Goal: Information Seeking & Learning: Check status

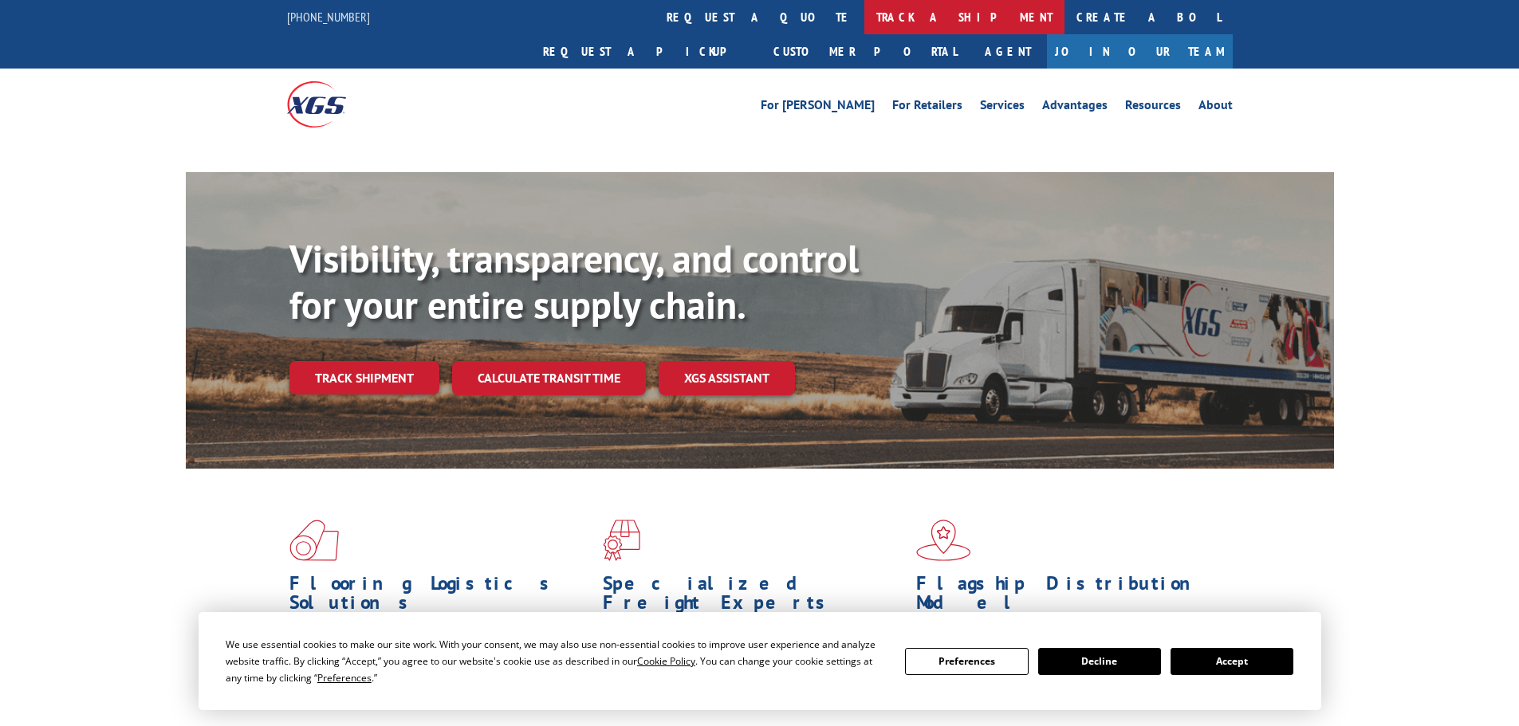
click at [864, 14] on link "track a shipment" at bounding box center [964, 17] width 200 height 34
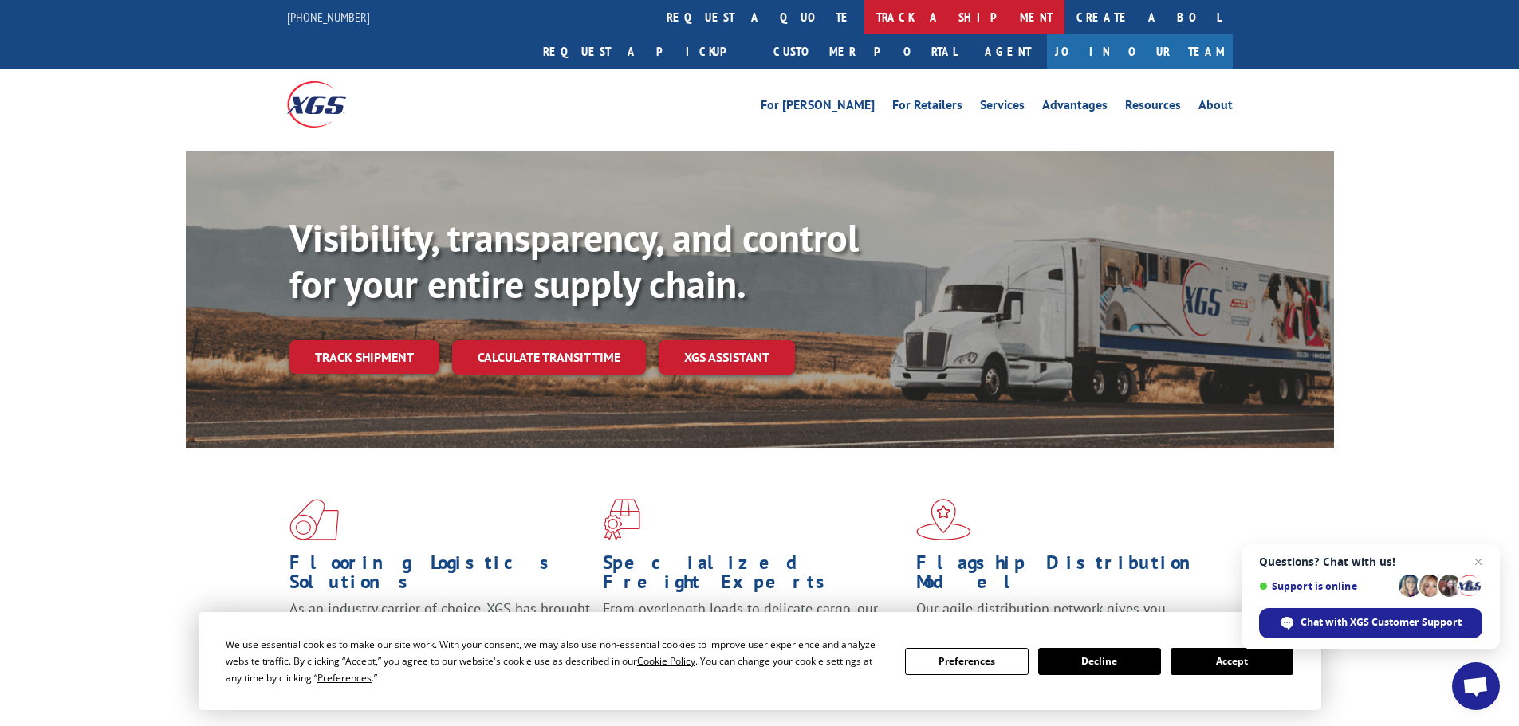
click at [864, 21] on link "track a shipment" at bounding box center [964, 17] width 200 height 34
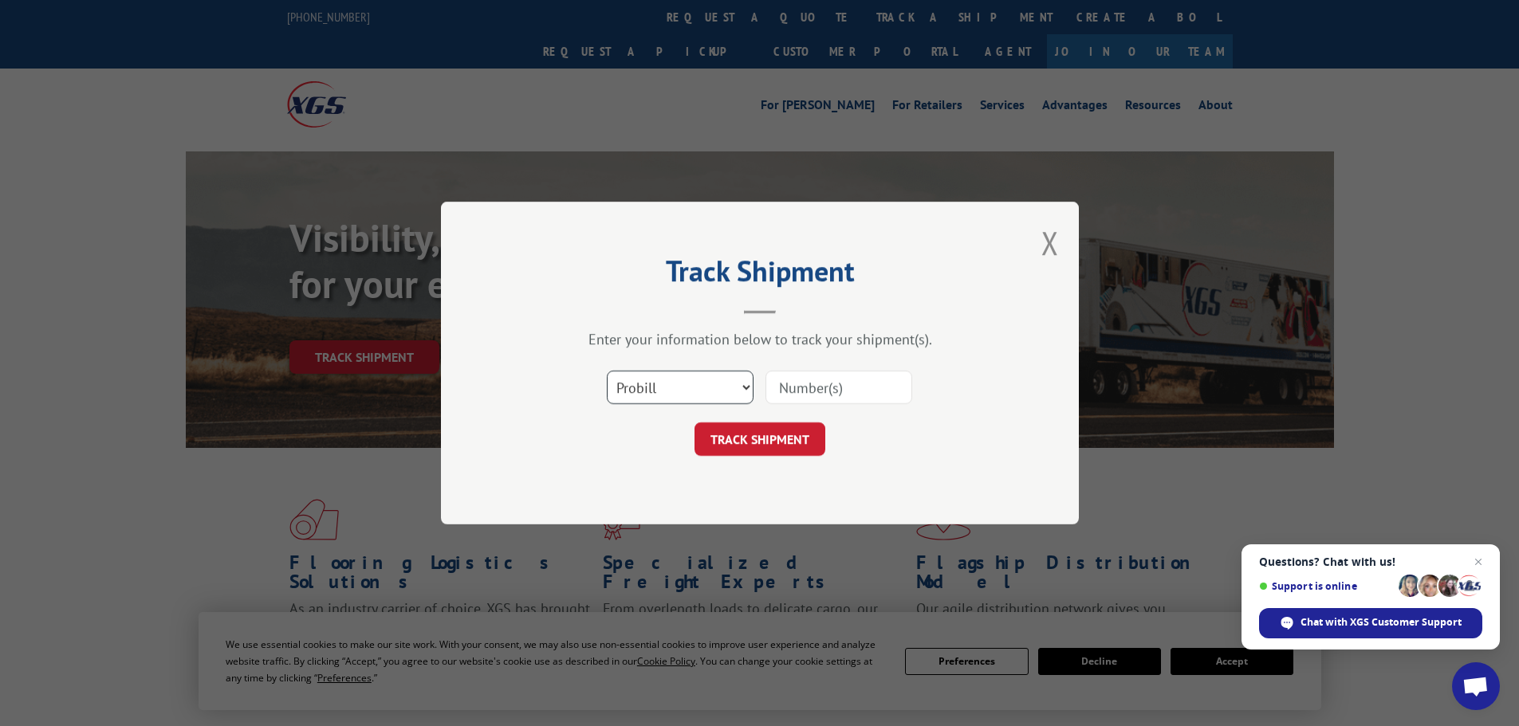
click at [739, 387] on select "Select category... Probill BOL PO" at bounding box center [680, 387] width 147 height 33
select select "bol"
click at [607, 371] on select "Select category... Probill BOL PO" at bounding box center [680, 387] width 147 height 33
click at [819, 391] on input at bounding box center [839, 387] width 147 height 33
paste input "5451884"
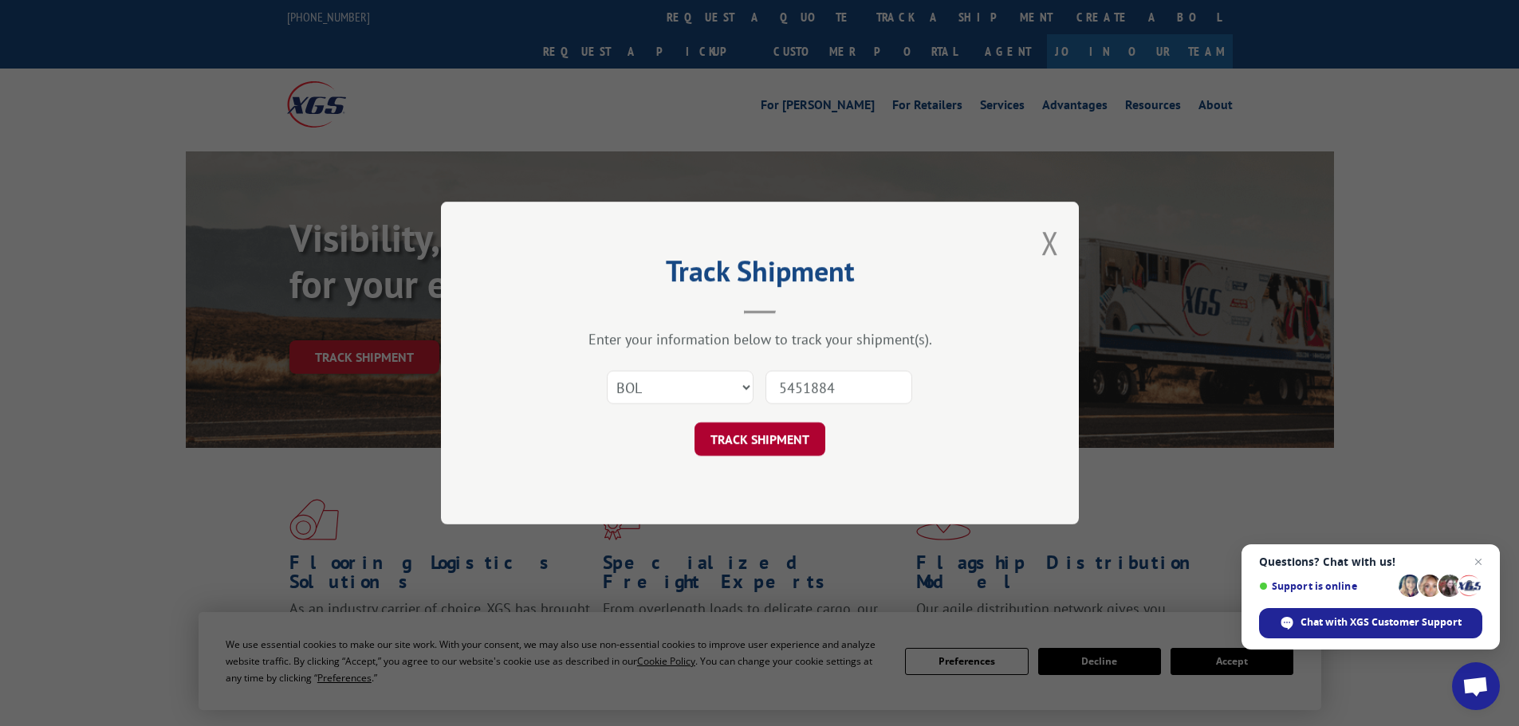
type input "5451884"
click at [789, 439] on button "TRACK SHIPMENT" at bounding box center [760, 439] width 131 height 33
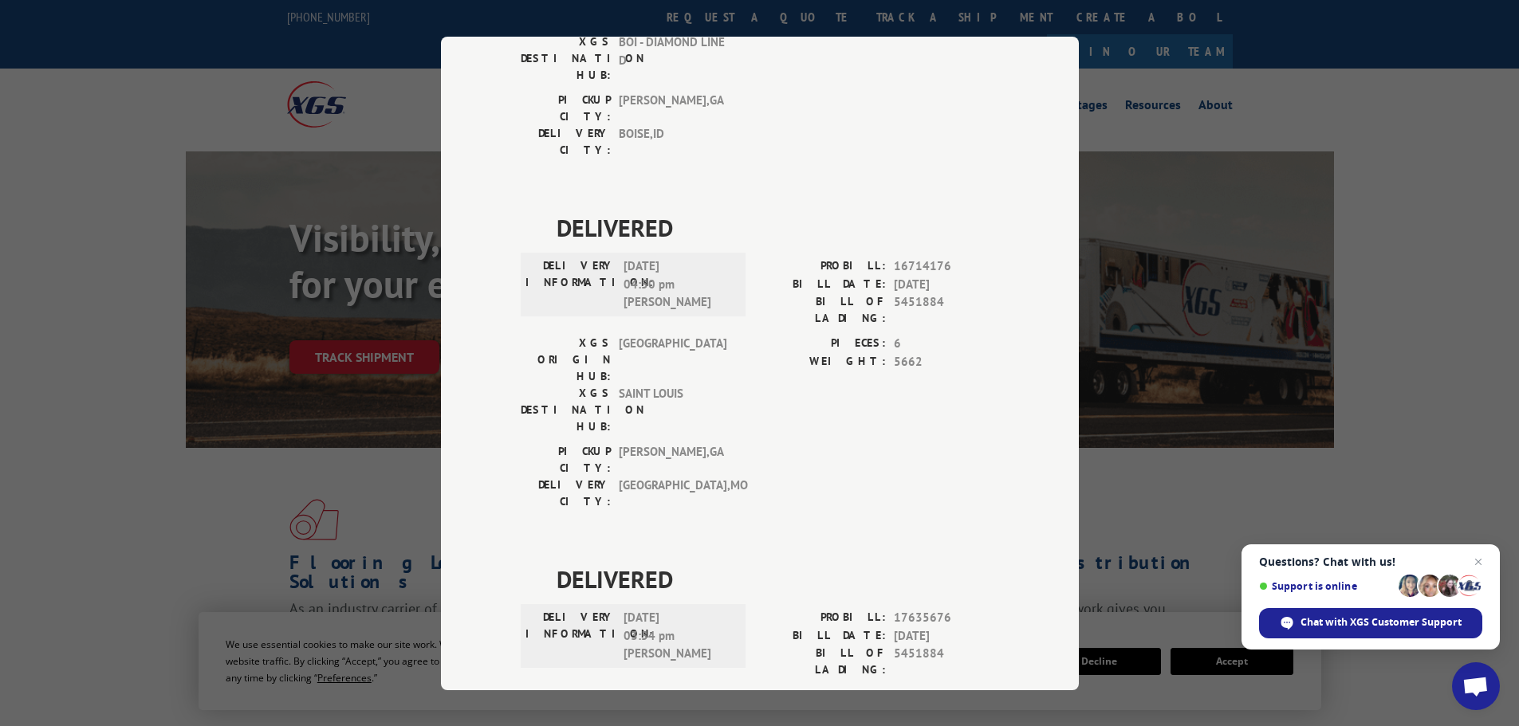
scroll to position [319, 0]
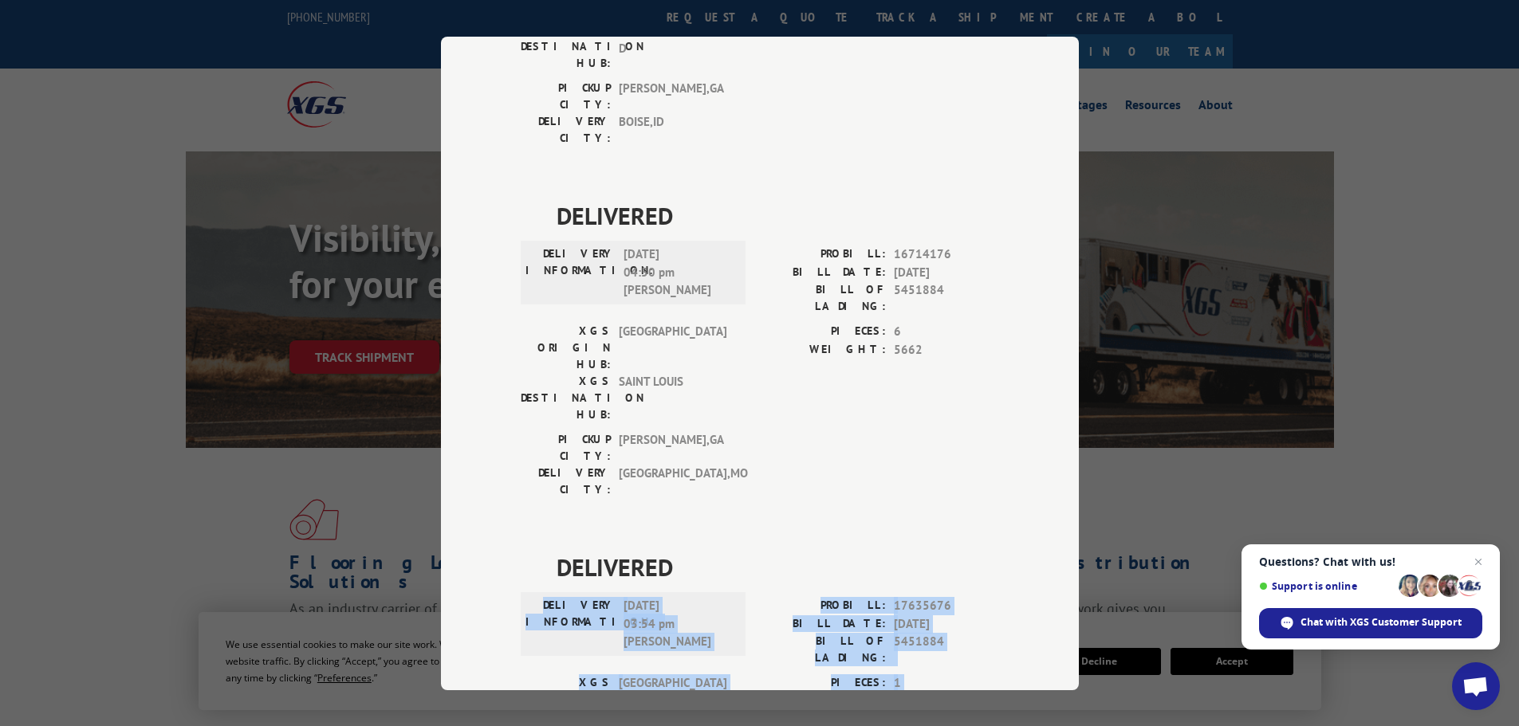
drag, startPoint x: 719, startPoint y: 577, endPoint x: 498, endPoint y: 435, distance: 262.6
click at [498, 435] on div "Track Shipment DELIVERED DELIVERY INFORMATION: [DATE] 09:10 am ON FILE PROBILL:…" at bounding box center [760, 364] width 638 height 654
copy div "DELIVERY INFORMATION: [DATE] 03:54 pm [PERSON_NAME]: 17635676 BILL DATE: [DATE]…"
click at [1112, 435] on div "Track Shipment DELIVERED DELIVERY INFORMATION: [DATE] 09:10 am ON FILE PROBILL:…" at bounding box center [759, 363] width 1519 height 726
